Goal: Navigation & Orientation: Find specific page/section

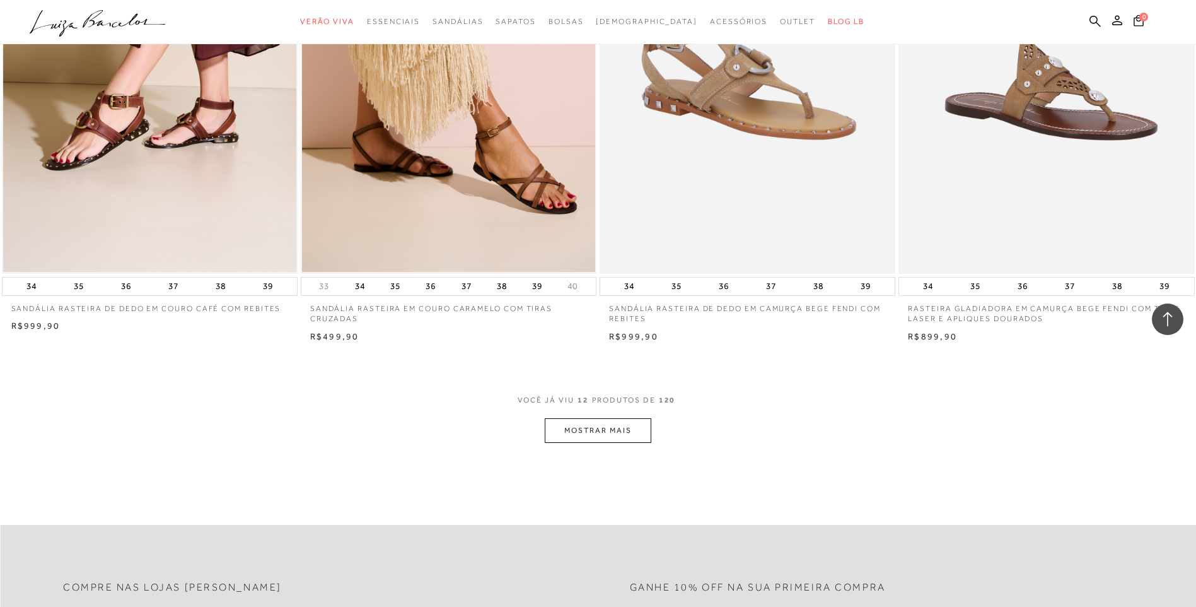
scroll to position [1387, 0]
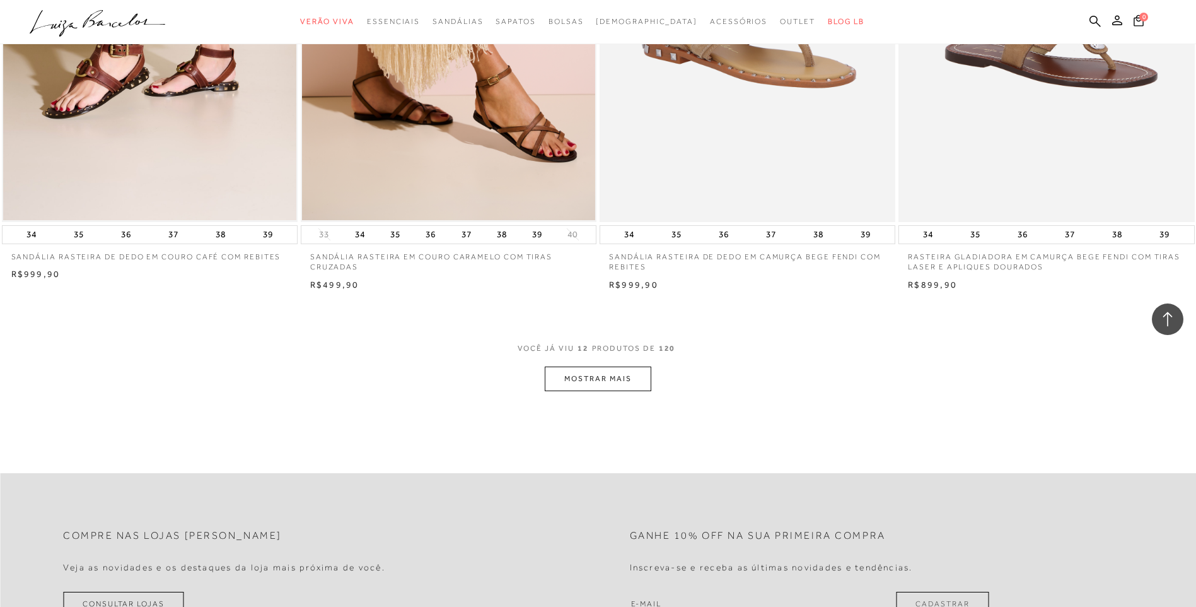
click at [628, 387] on button "MOSTRAR MAIS" at bounding box center [598, 378] width 106 height 25
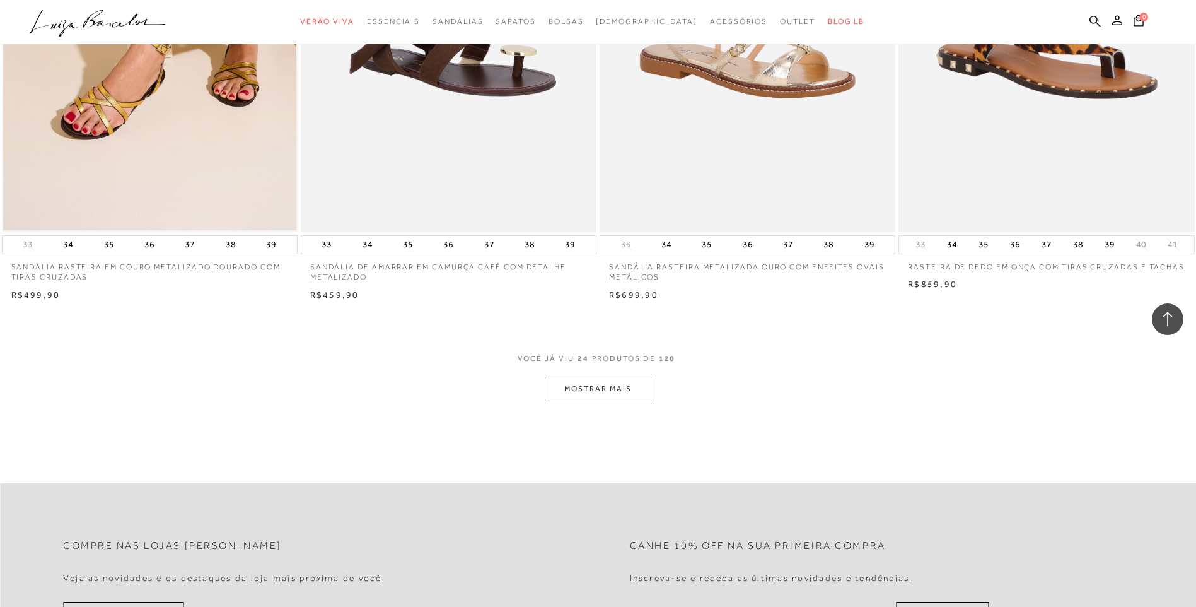
scroll to position [2964, 0]
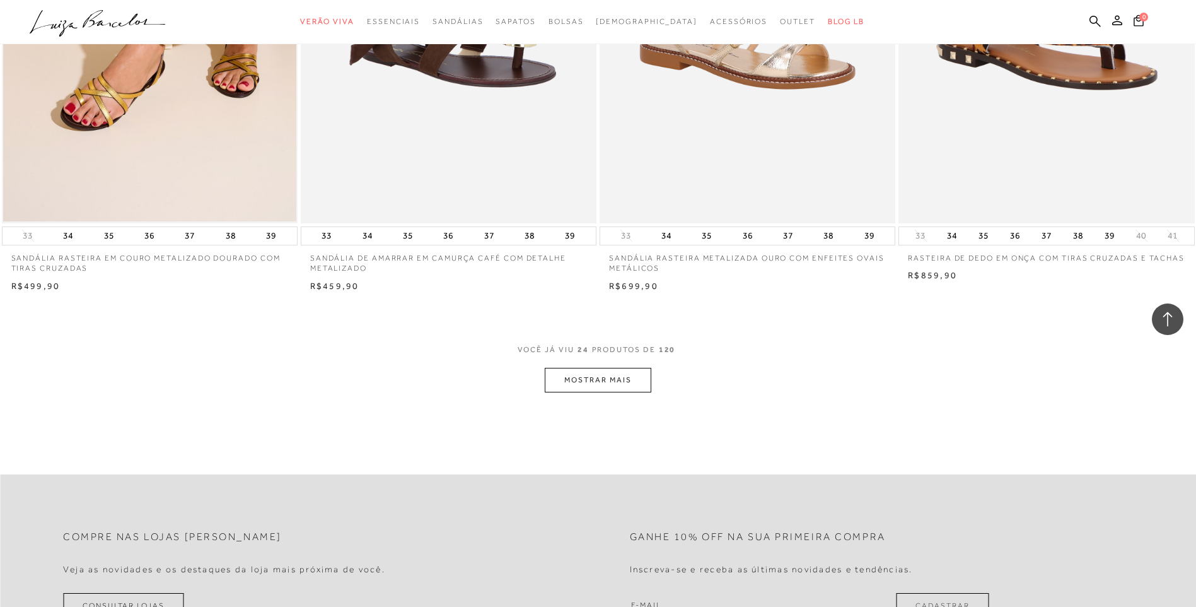
click at [600, 382] on button "MOSTRAR MAIS" at bounding box center [598, 380] width 106 height 25
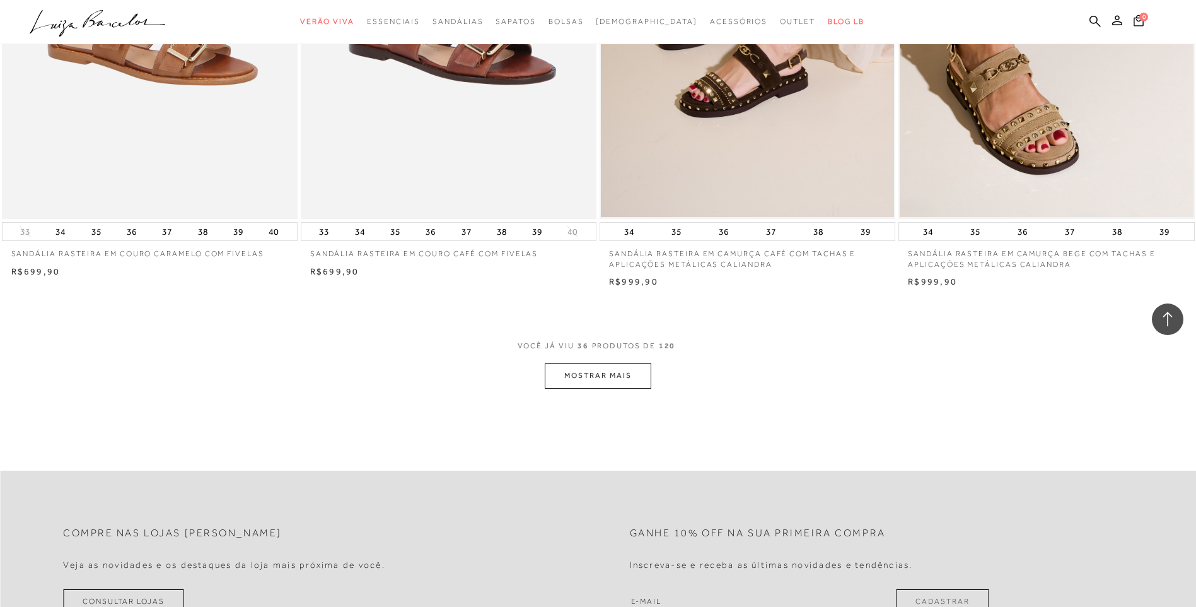
scroll to position [4604, 0]
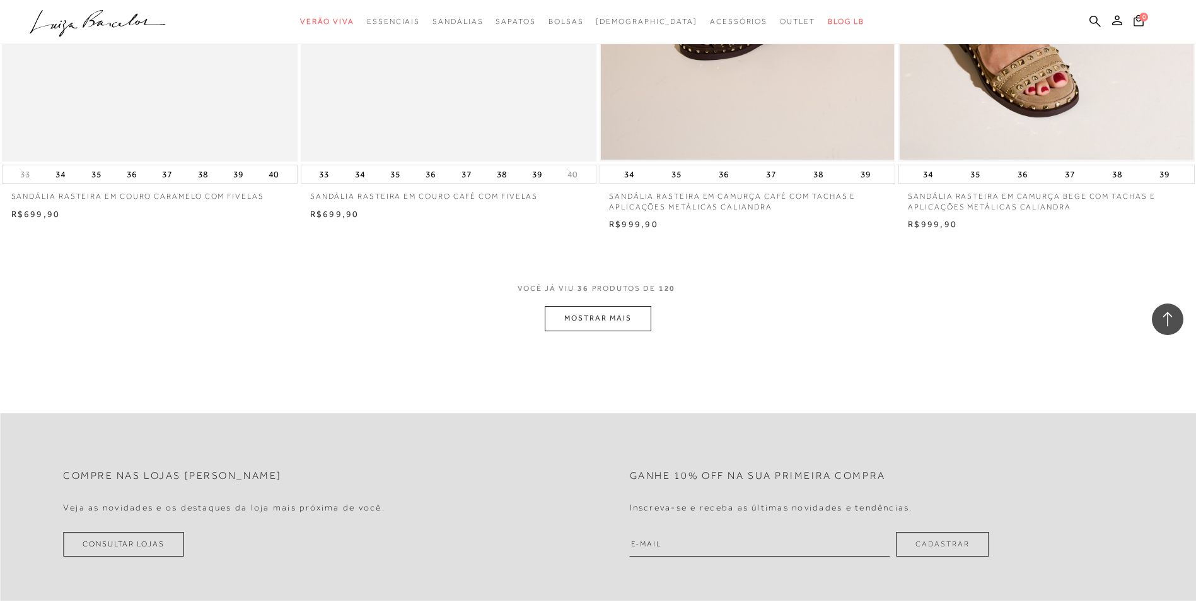
click at [612, 326] on button "MOSTRAR MAIS" at bounding box center [598, 318] width 106 height 25
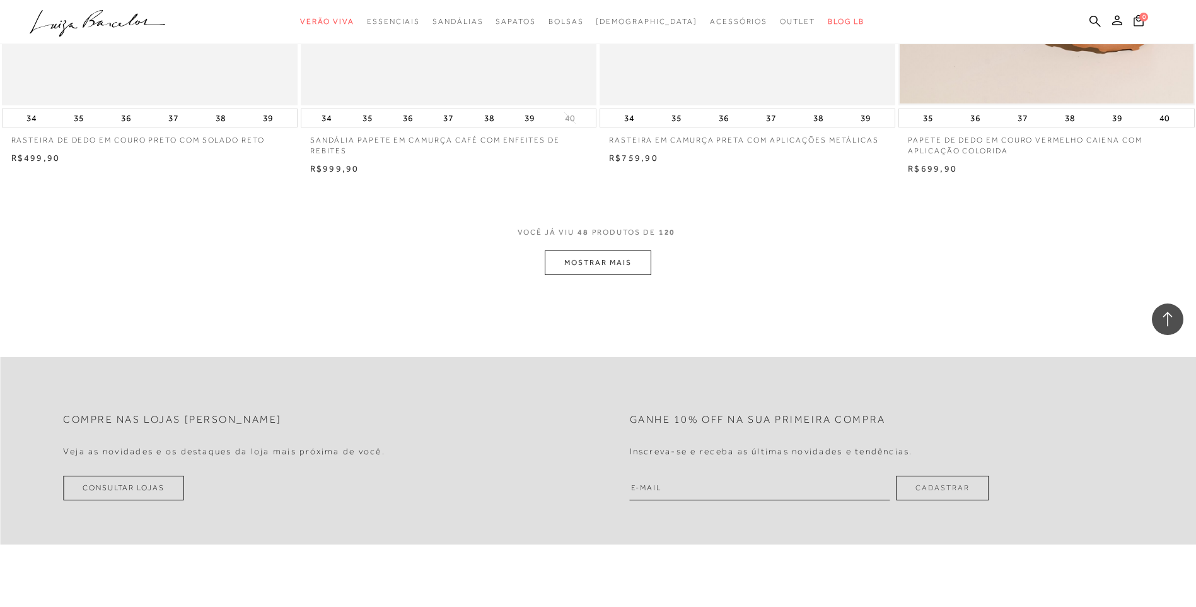
scroll to position [6243, 0]
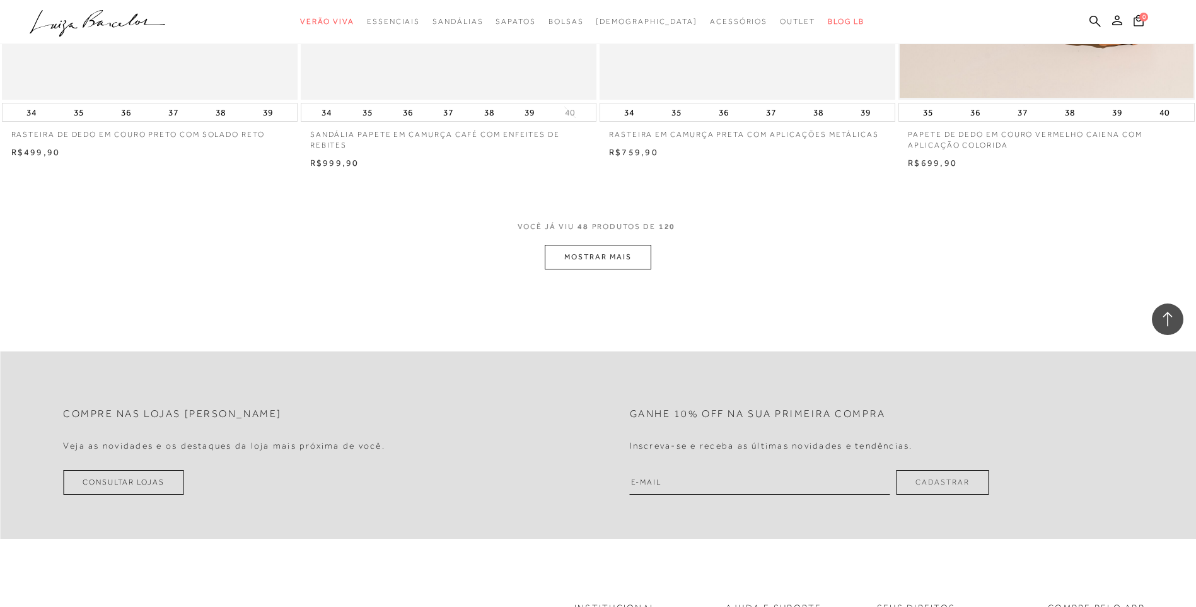
click at [579, 254] on button "MOSTRAR MAIS" at bounding box center [598, 257] width 106 height 25
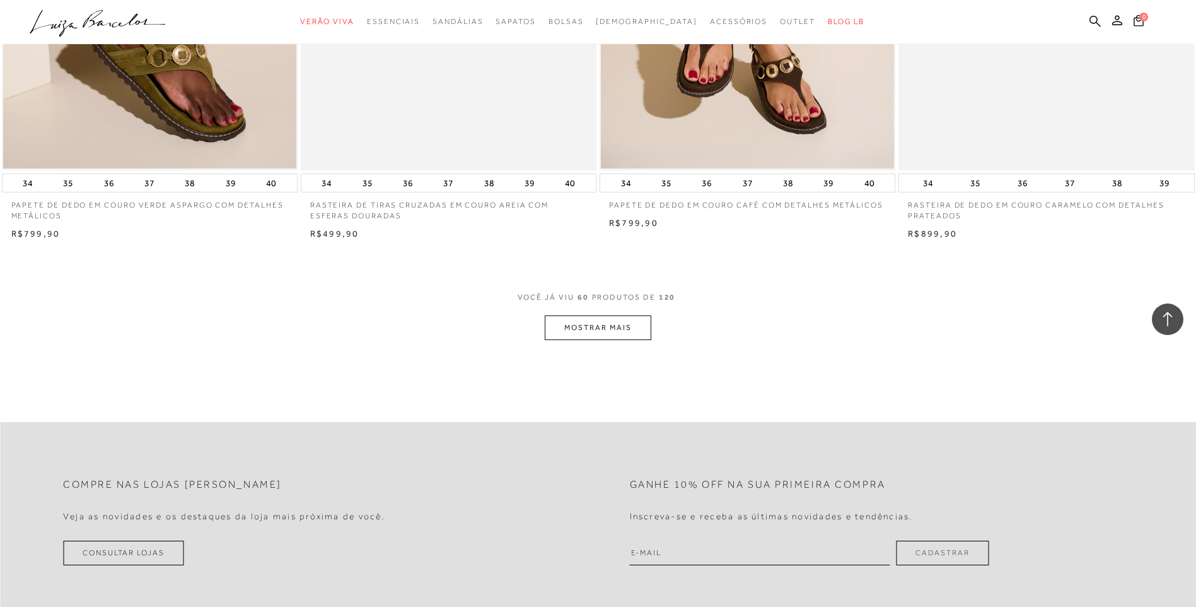
scroll to position [7757, 0]
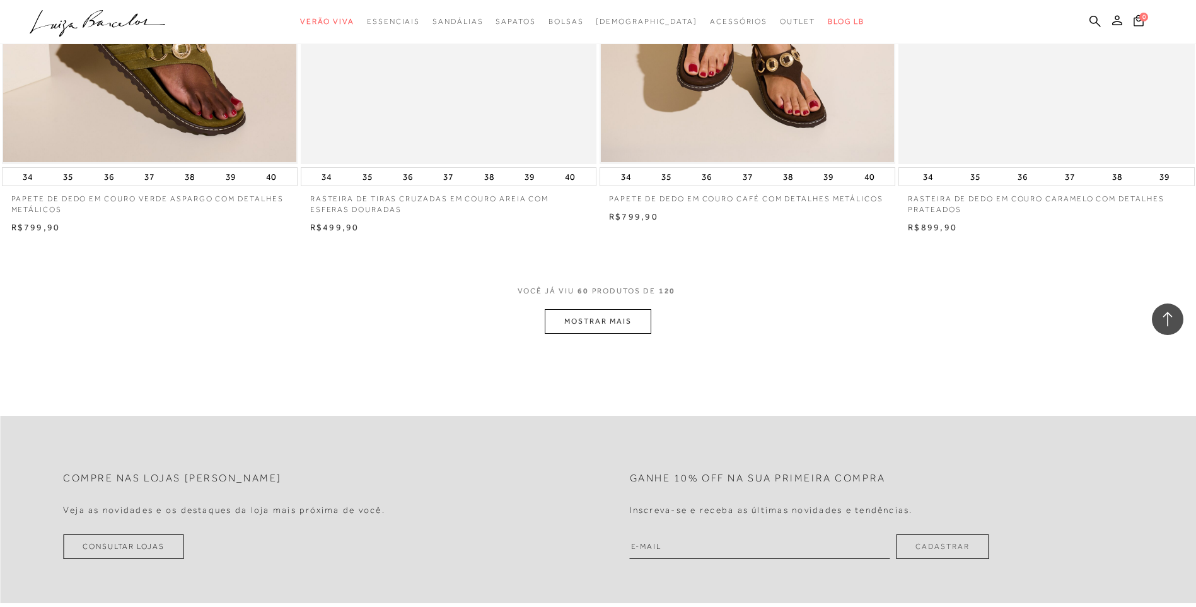
click at [586, 329] on button "MOSTRAR MAIS" at bounding box center [598, 321] width 106 height 25
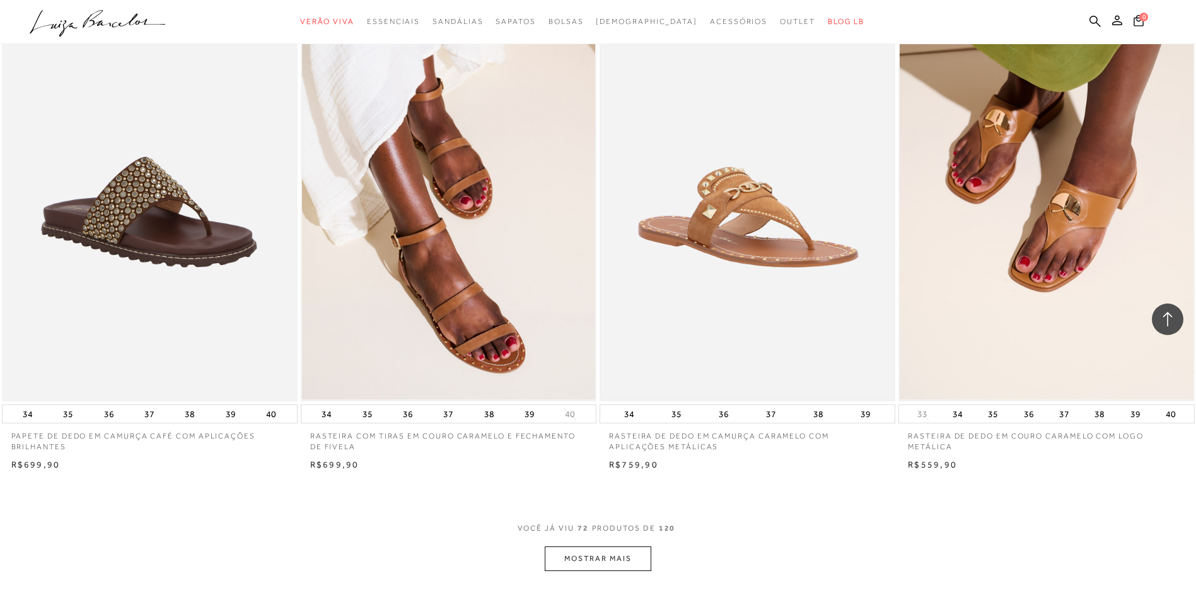
scroll to position [9271, 0]
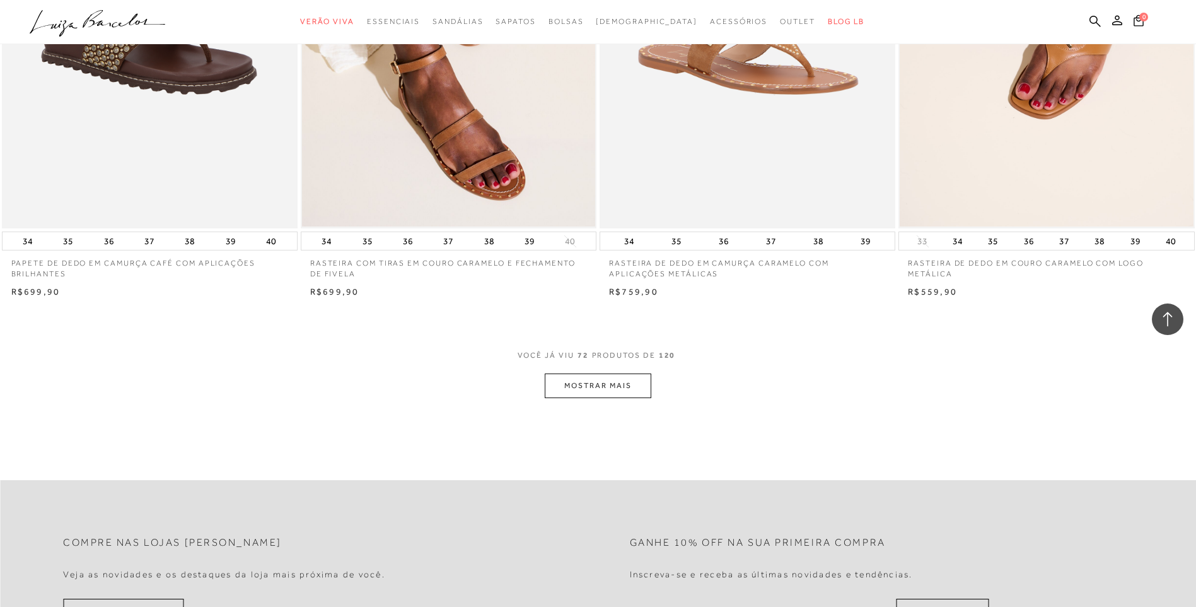
click at [624, 388] on button "MOSTRAR MAIS" at bounding box center [598, 385] width 106 height 25
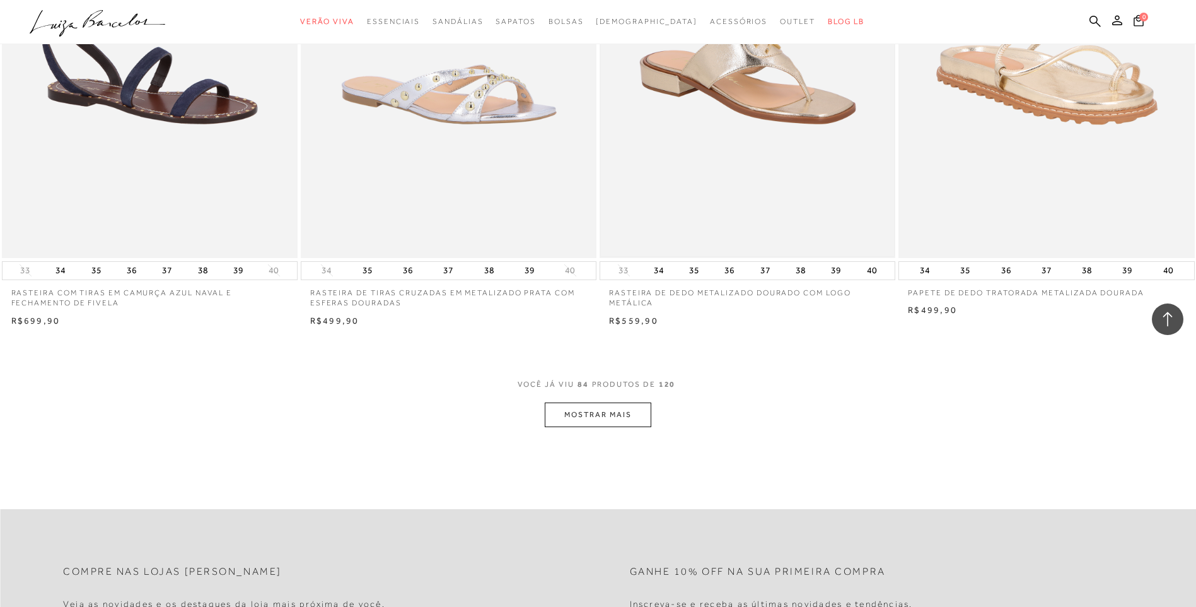
scroll to position [10847, 0]
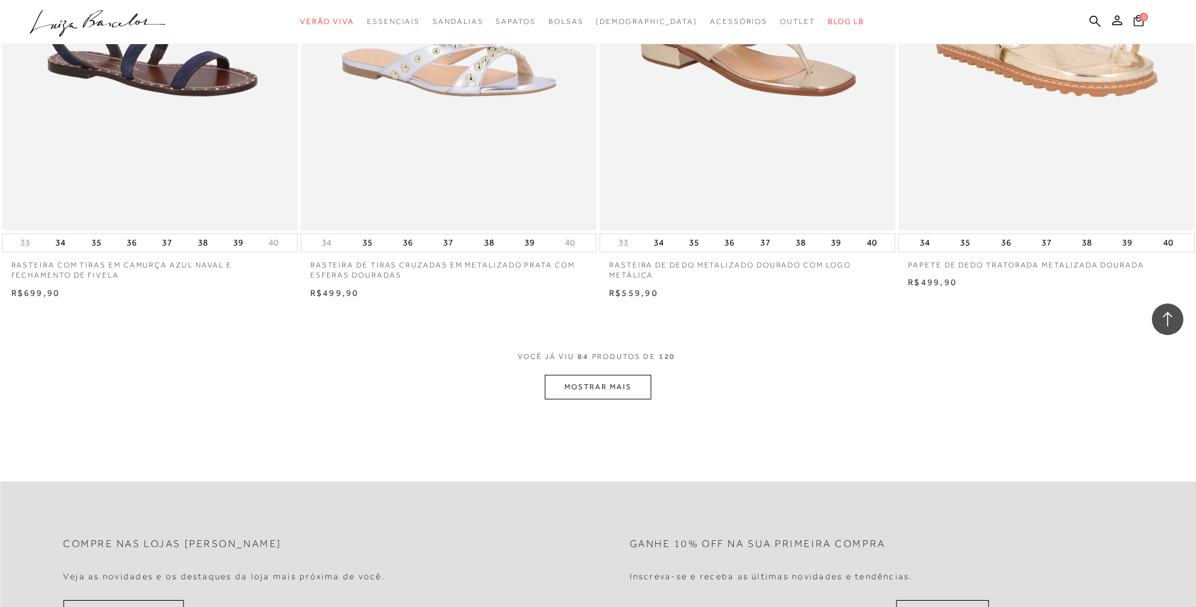
click at [595, 384] on button "MOSTRAR MAIS" at bounding box center [598, 387] width 106 height 25
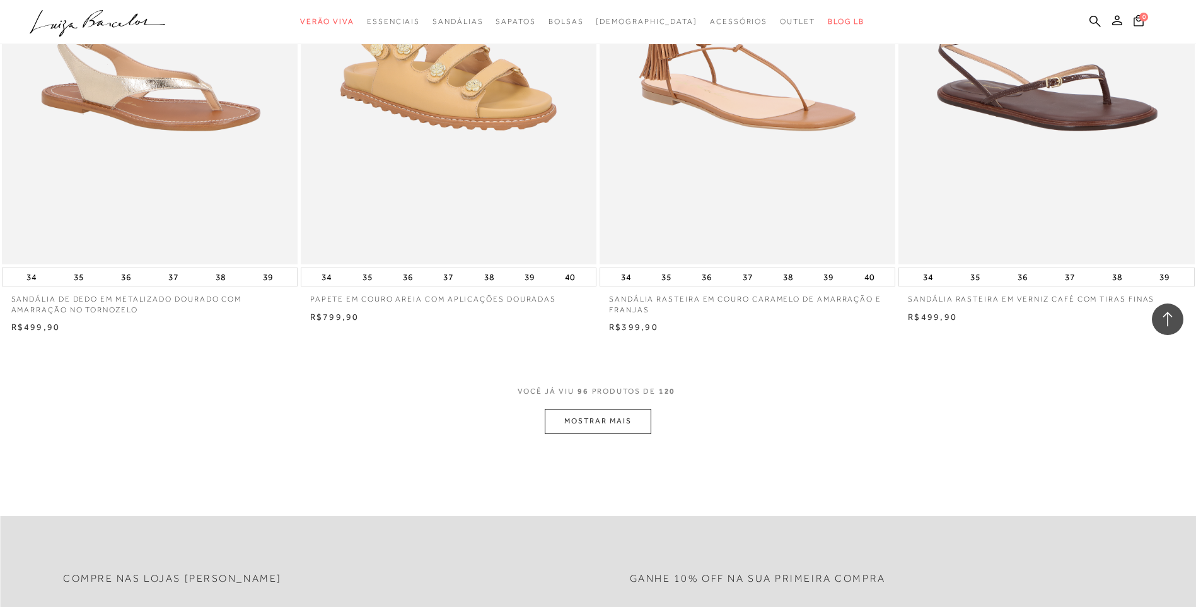
scroll to position [12424, 0]
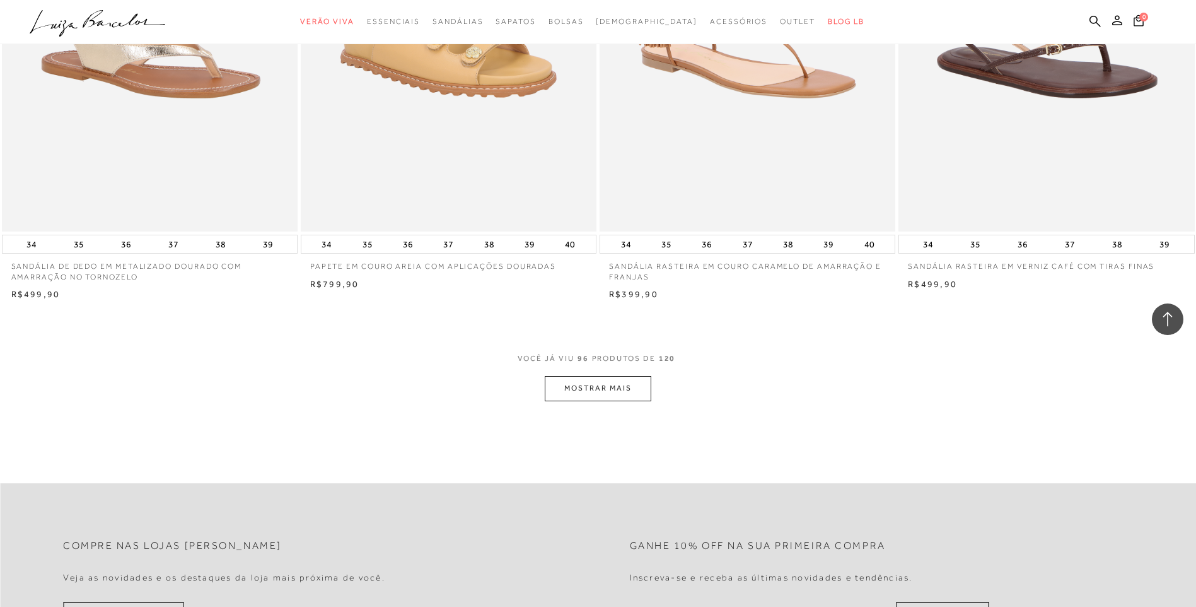
click at [629, 388] on button "MOSTRAR MAIS" at bounding box center [598, 388] width 106 height 25
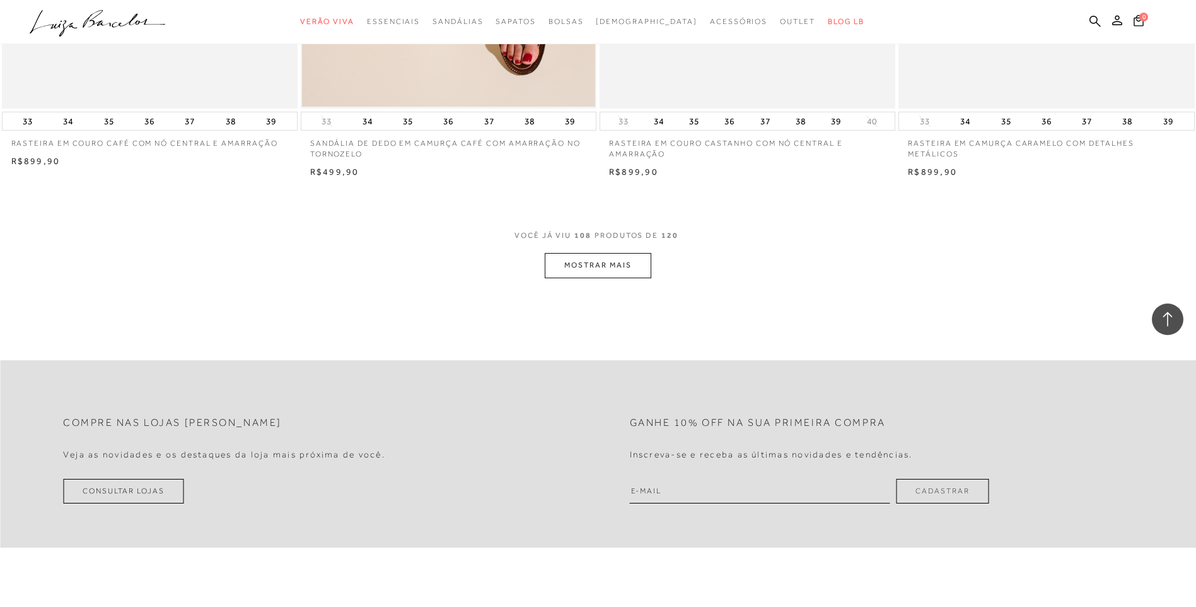
scroll to position [14127, 0]
click at [628, 266] on button "MOSTRAR MAIS" at bounding box center [598, 263] width 106 height 25
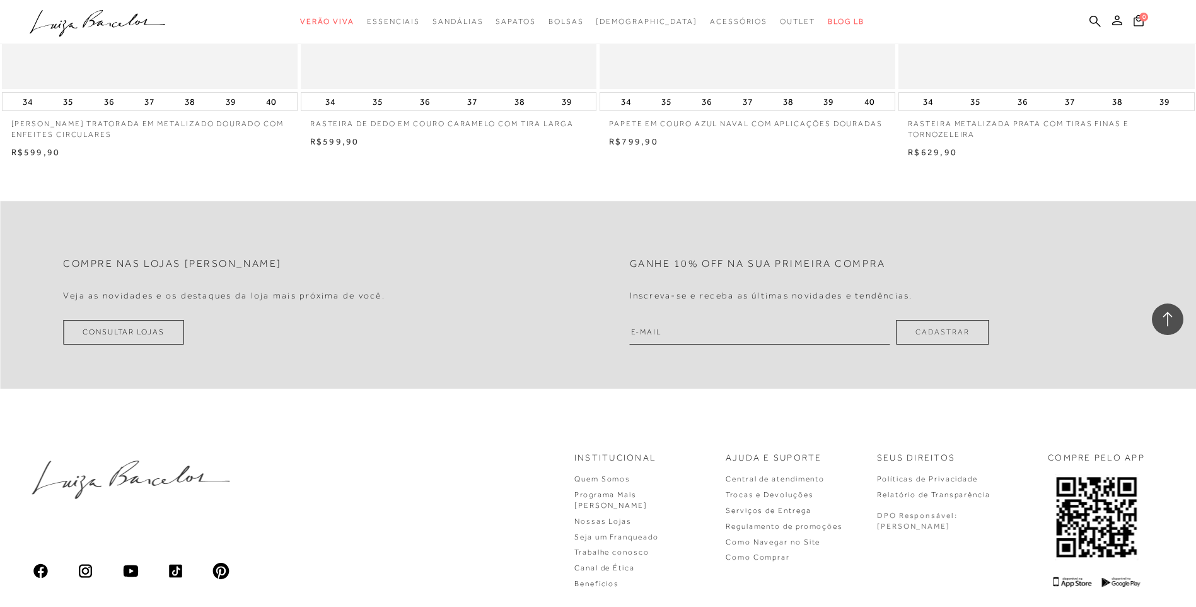
scroll to position [15766, 0]
